Goal: Transaction & Acquisition: Purchase product/service

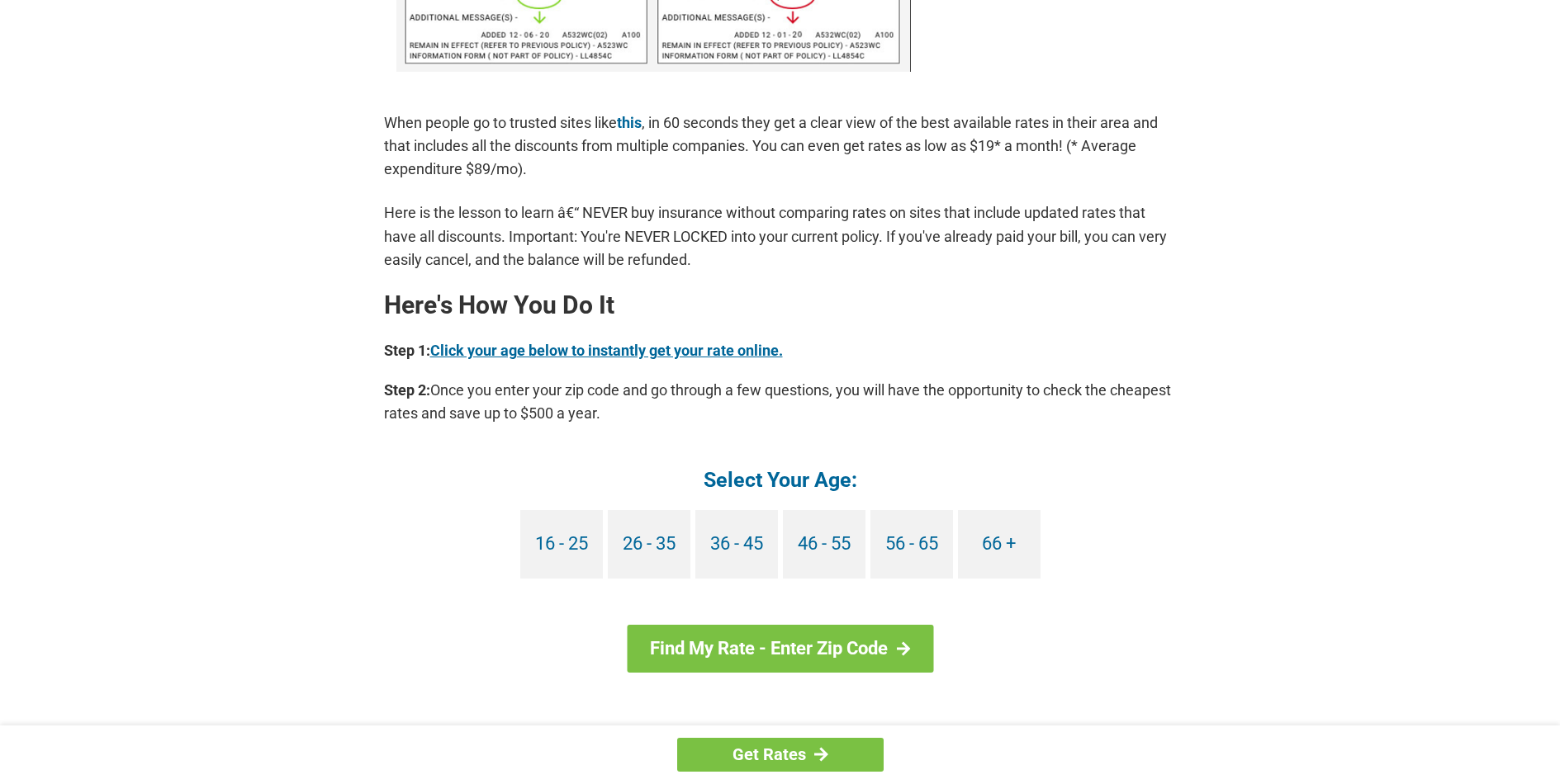
scroll to position [1238, 0]
click at [795, 647] on link "Find My Rate - Enter Zip Code" at bounding box center [780, 648] width 306 height 48
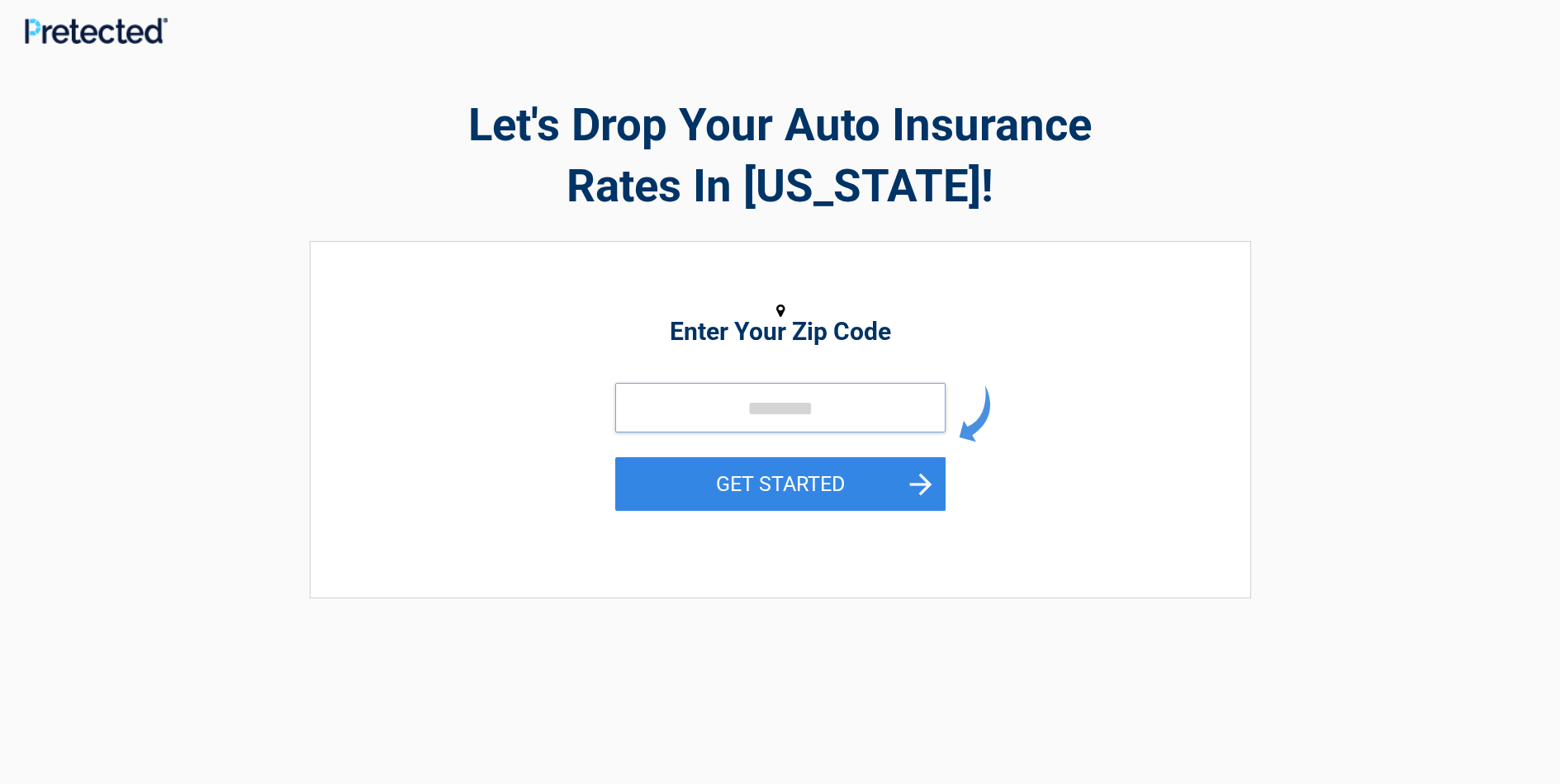
click at [850, 406] on input "tel" at bounding box center [780, 407] width 330 height 50
type input "*****"
click at [762, 491] on button "GET STARTED" at bounding box center [780, 484] width 330 height 54
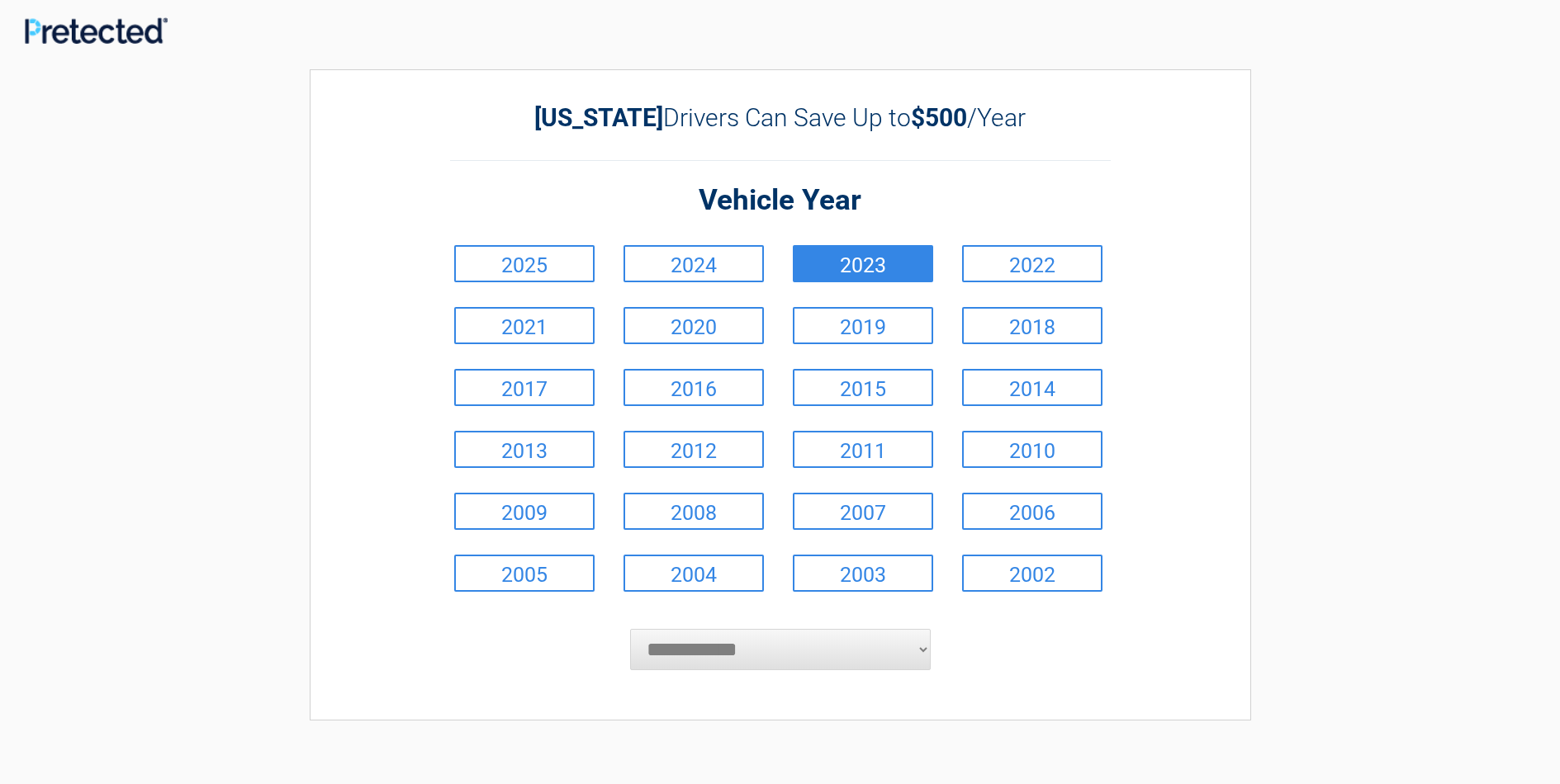
click at [848, 267] on link "2023" at bounding box center [862, 263] width 141 height 37
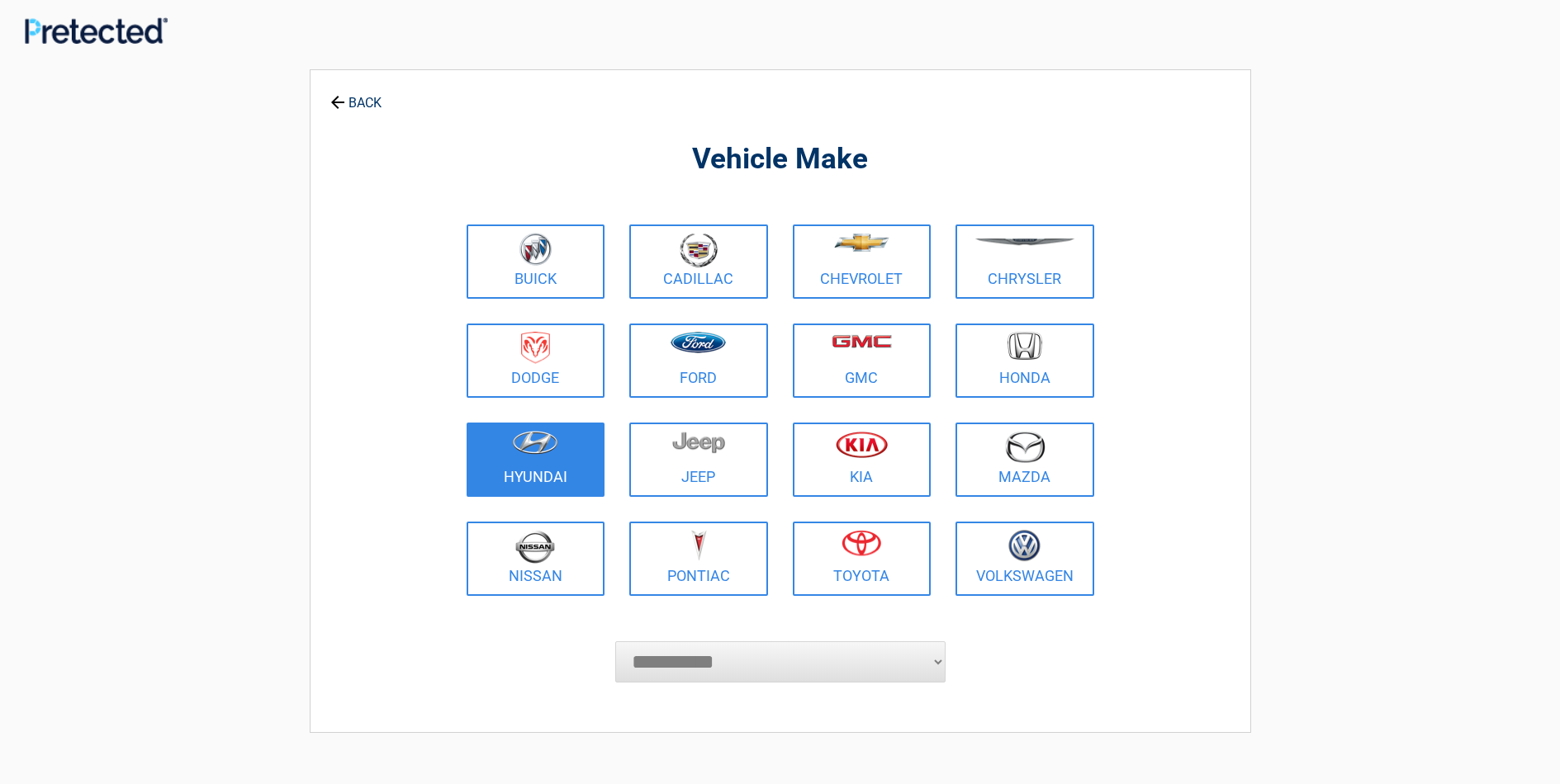
click at [532, 455] on figure at bounding box center [535, 448] width 119 height 37
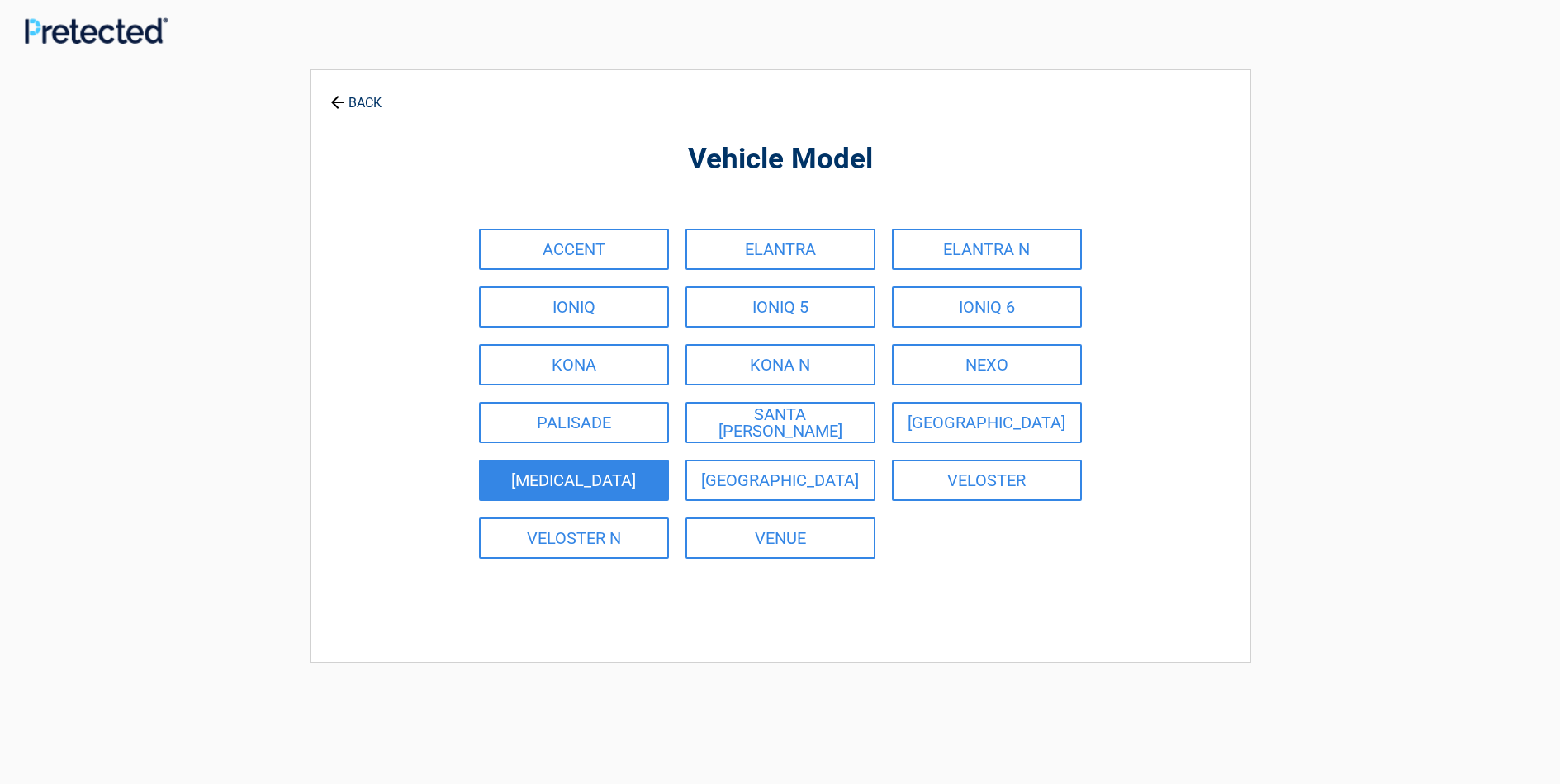
click at [546, 483] on link "SONATA" at bounding box center [574, 479] width 190 height 41
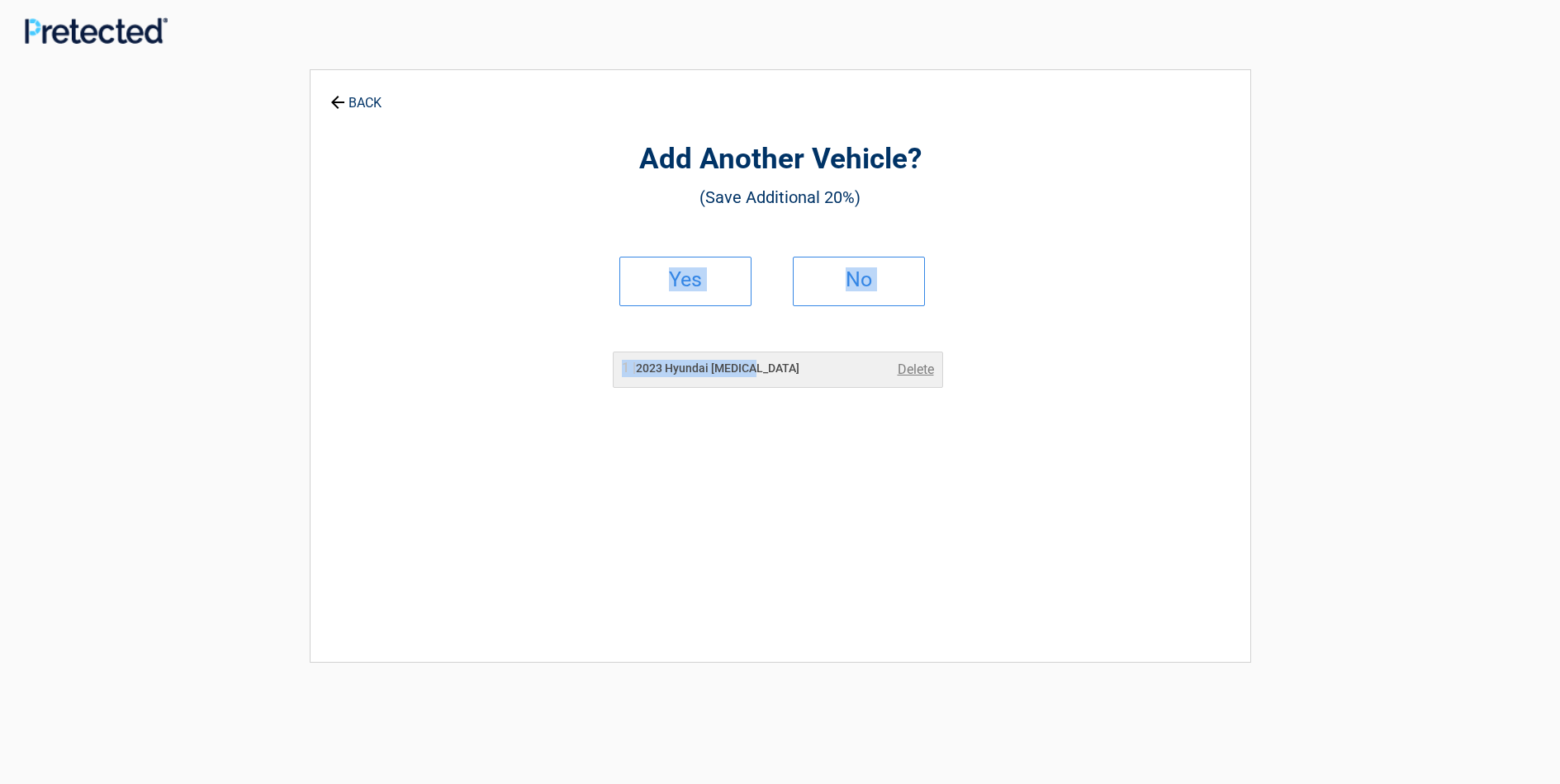
drag, startPoint x: 674, startPoint y: 284, endPoint x: 1460, endPoint y: 388, distance: 792.9
click at [1460, 388] on div "**********" at bounding box center [780, 453] width 1560 height 884
click at [916, 369] on link "Delete" at bounding box center [916, 370] width 36 height 20
